Goal: Navigation & Orientation: Find specific page/section

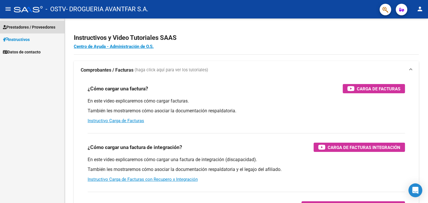
click at [35, 28] on span "Prestadores / Proveedores" at bounding box center [29, 27] width 52 height 6
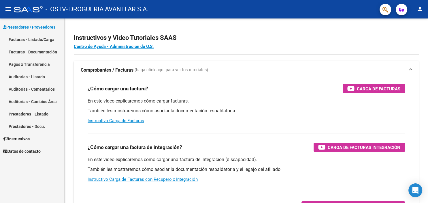
click at [34, 39] on link "Facturas - Listado/Carga" at bounding box center [32, 39] width 64 height 12
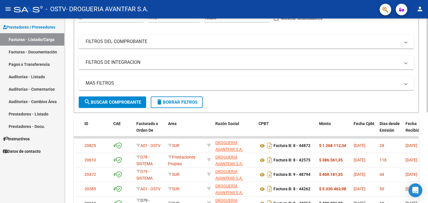
scroll to position [127, 0]
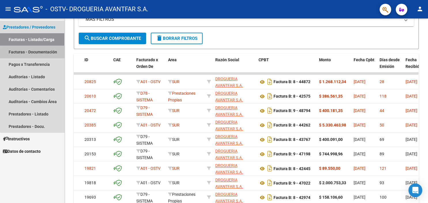
click at [39, 53] on link "Facturas - Documentación" at bounding box center [32, 52] width 64 height 12
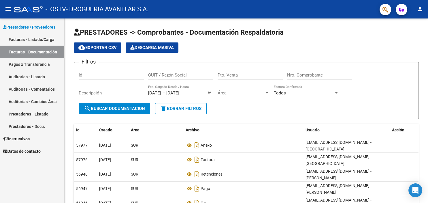
click at [423, 10] on mat-icon "person" at bounding box center [419, 8] width 7 height 7
click at [407, 36] on button "exit_to_app Salir" at bounding box center [408, 38] width 35 height 14
